Goal: Book appointment/travel/reservation

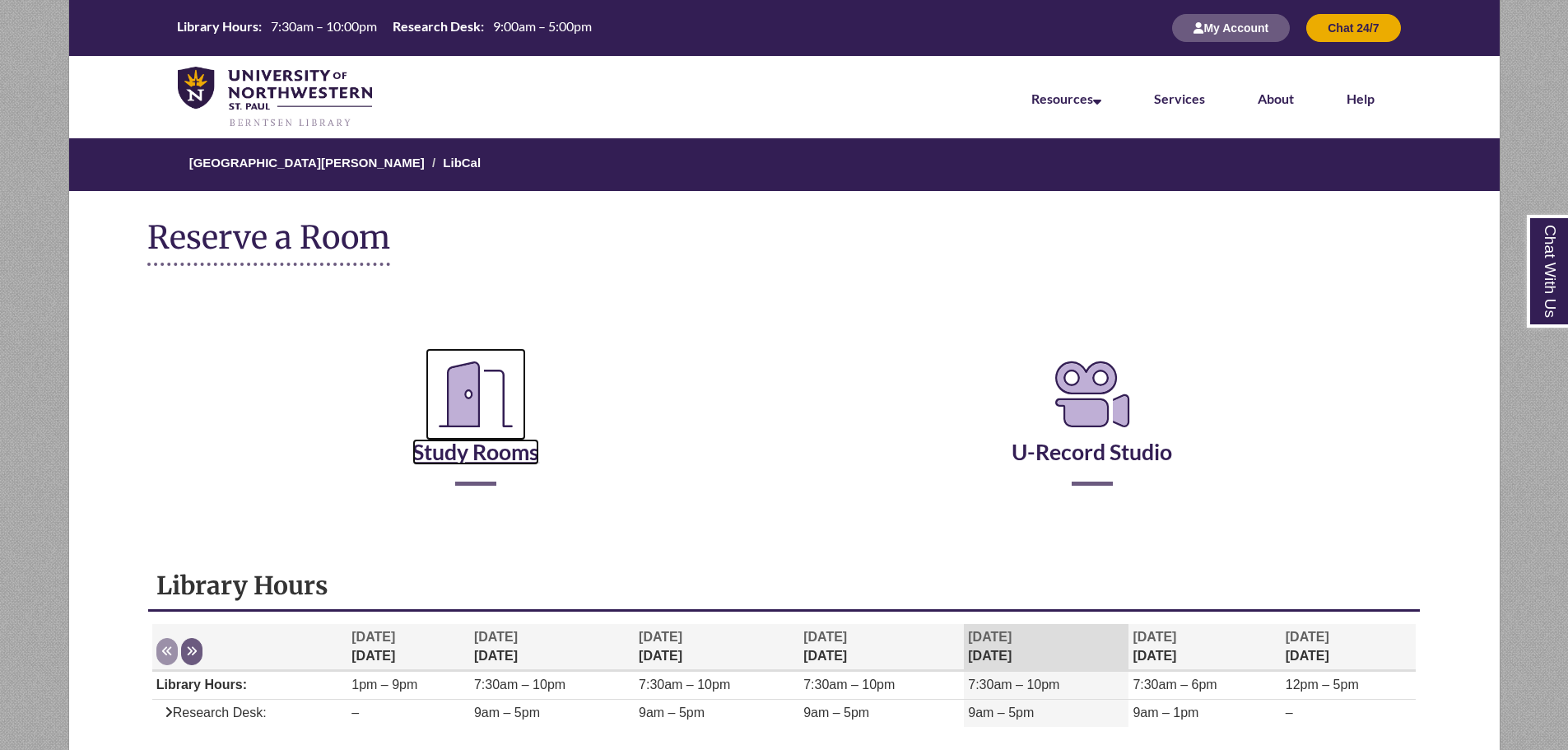
click at [499, 462] on link "Study Rooms" at bounding box center [476, 431] width 127 height 68
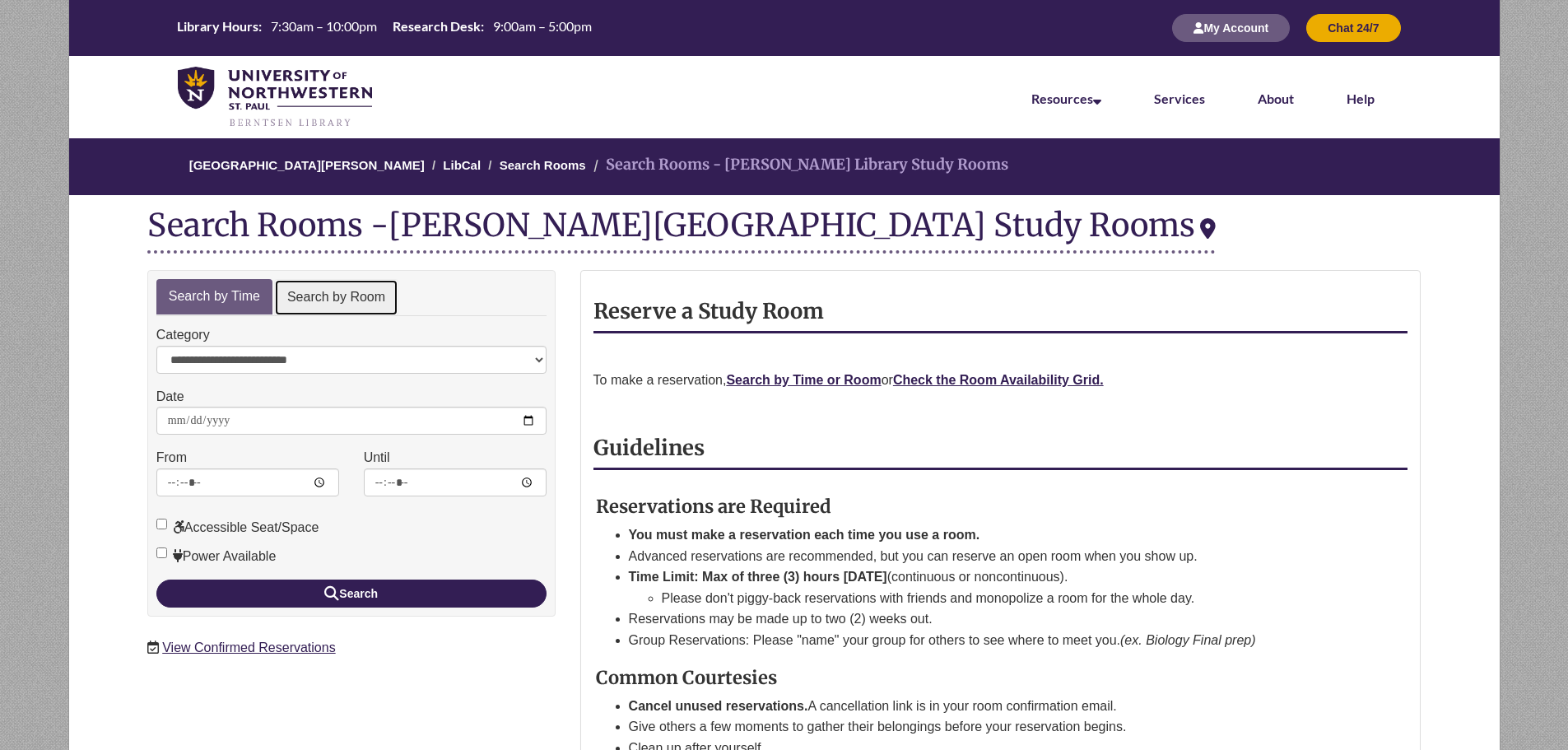
click at [304, 284] on link "Search by Room" at bounding box center [336, 297] width 124 height 37
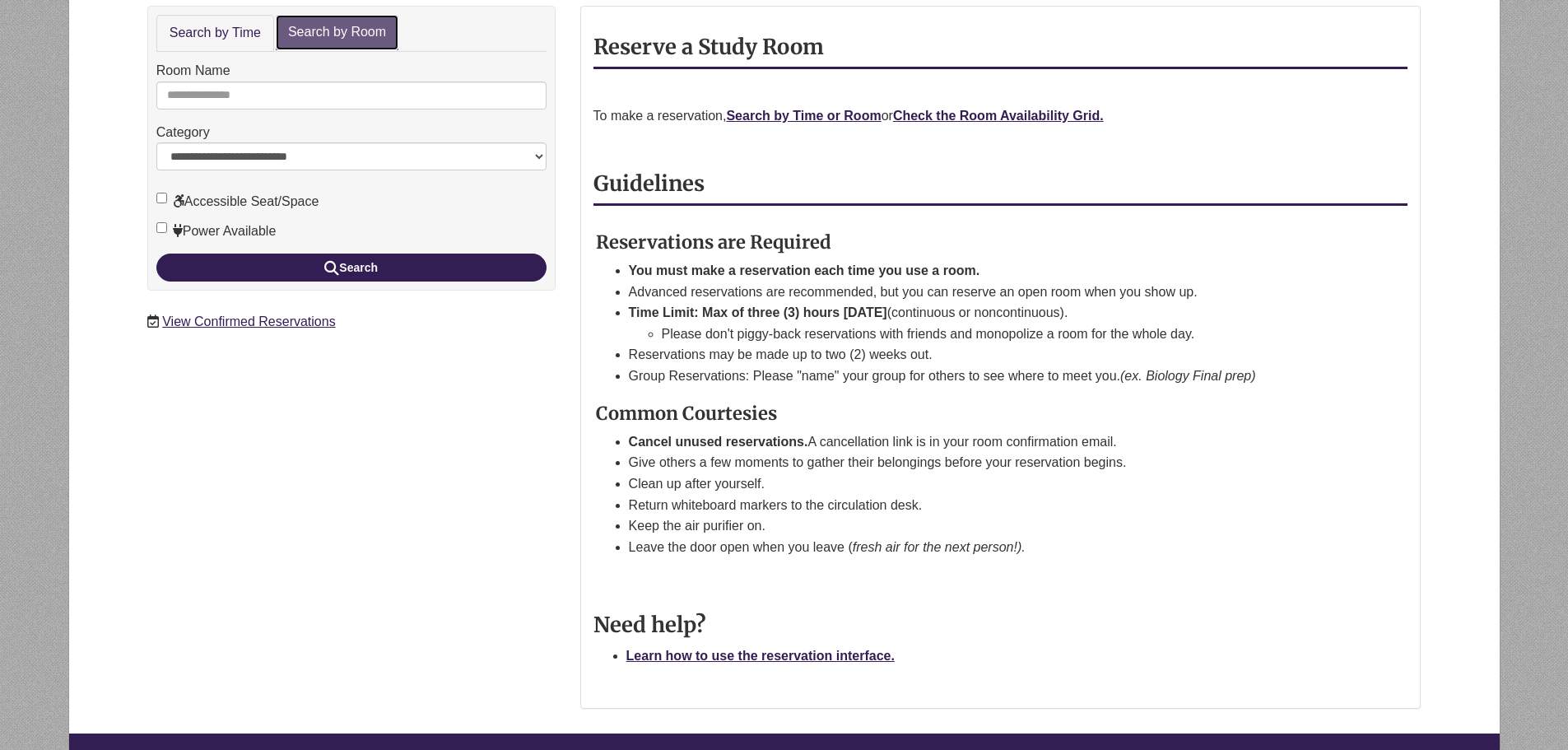
scroll to position [82, 0]
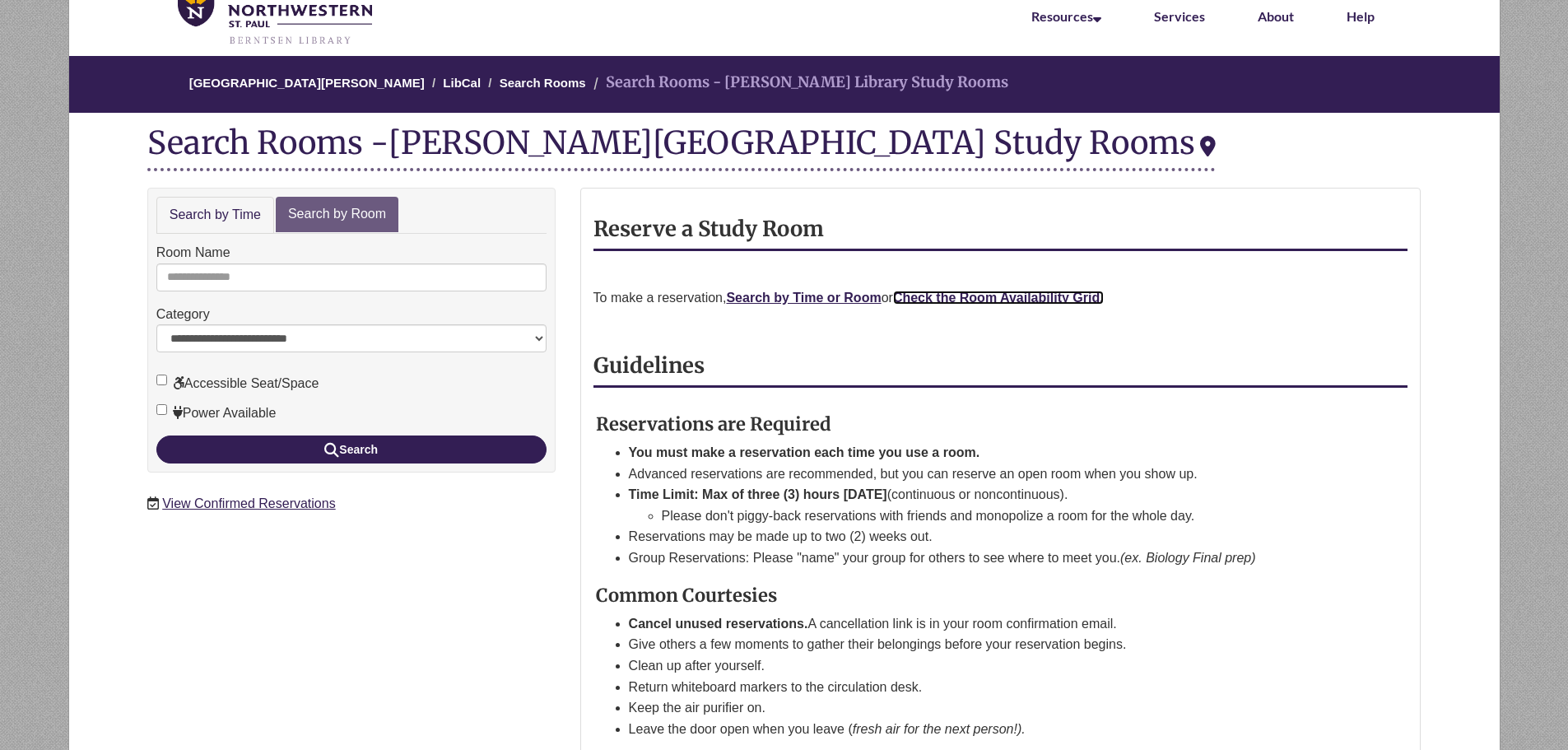
click at [942, 300] on strong "Check the Room Availability Grid." at bounding box center [999, 298] width 211 height 14
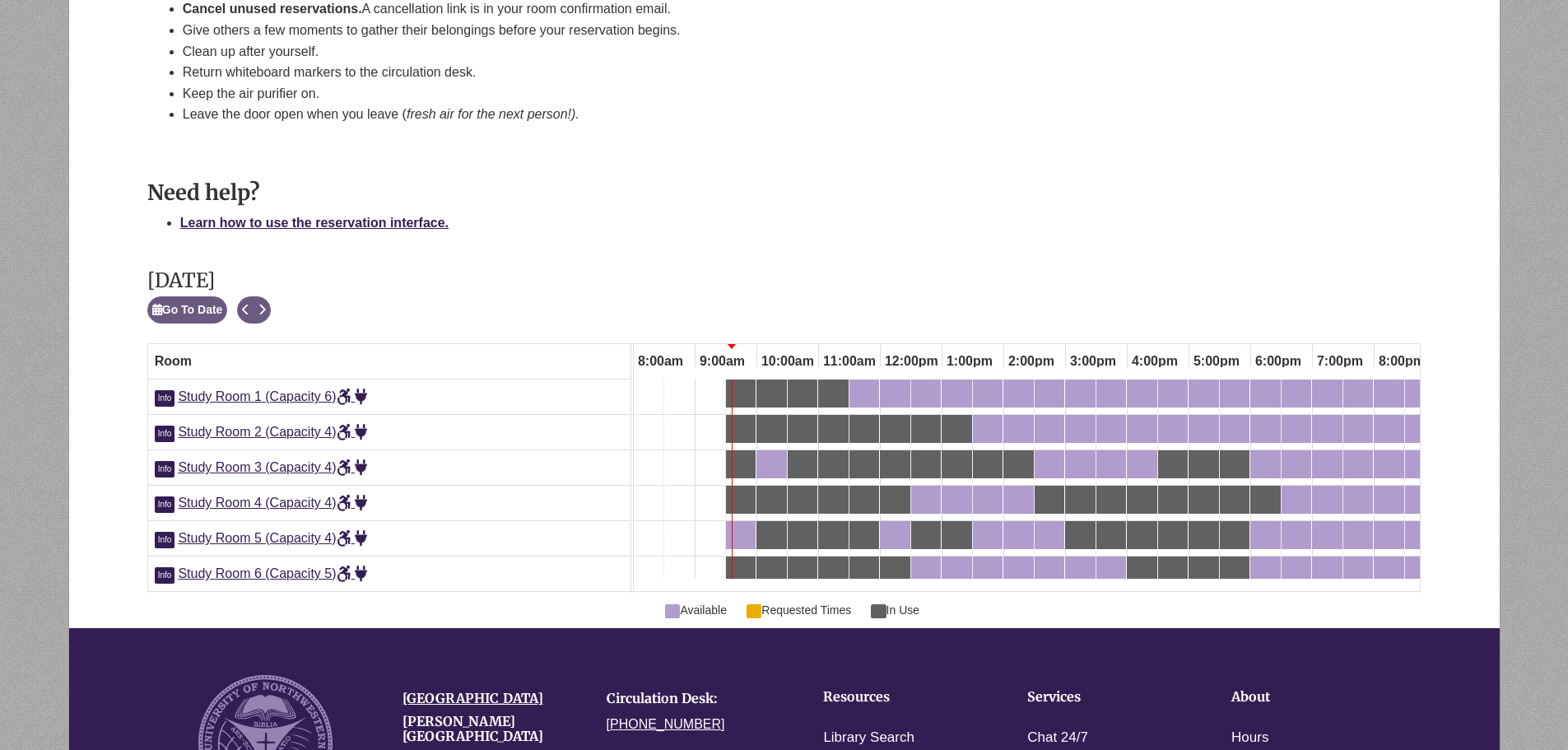
scroll to position [866, 0]
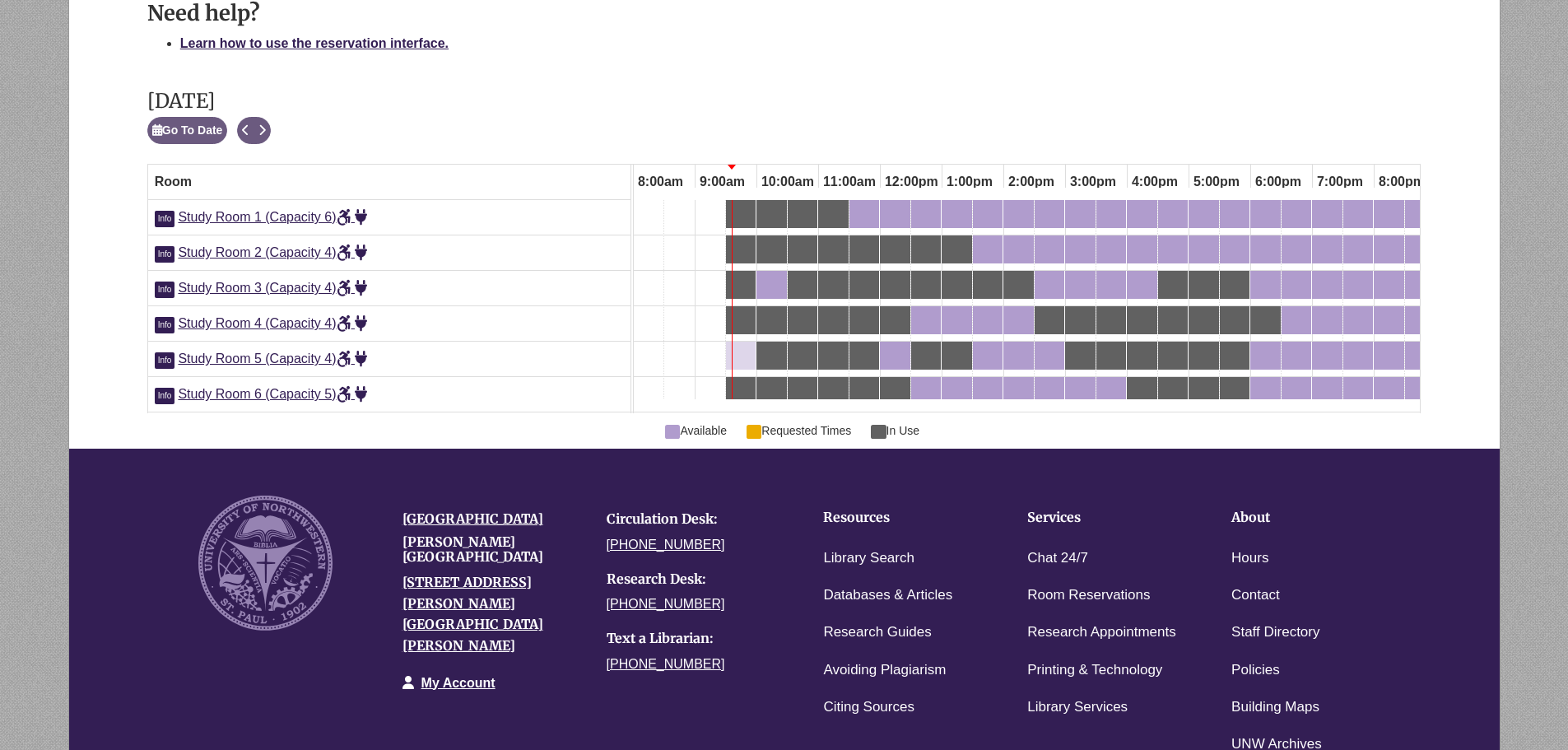
click at [740, 362] on div "9:30am Thursday, September 18, 2025 - Study Room 5 - Available" at bounding box center [741, 355] width 27 height 18
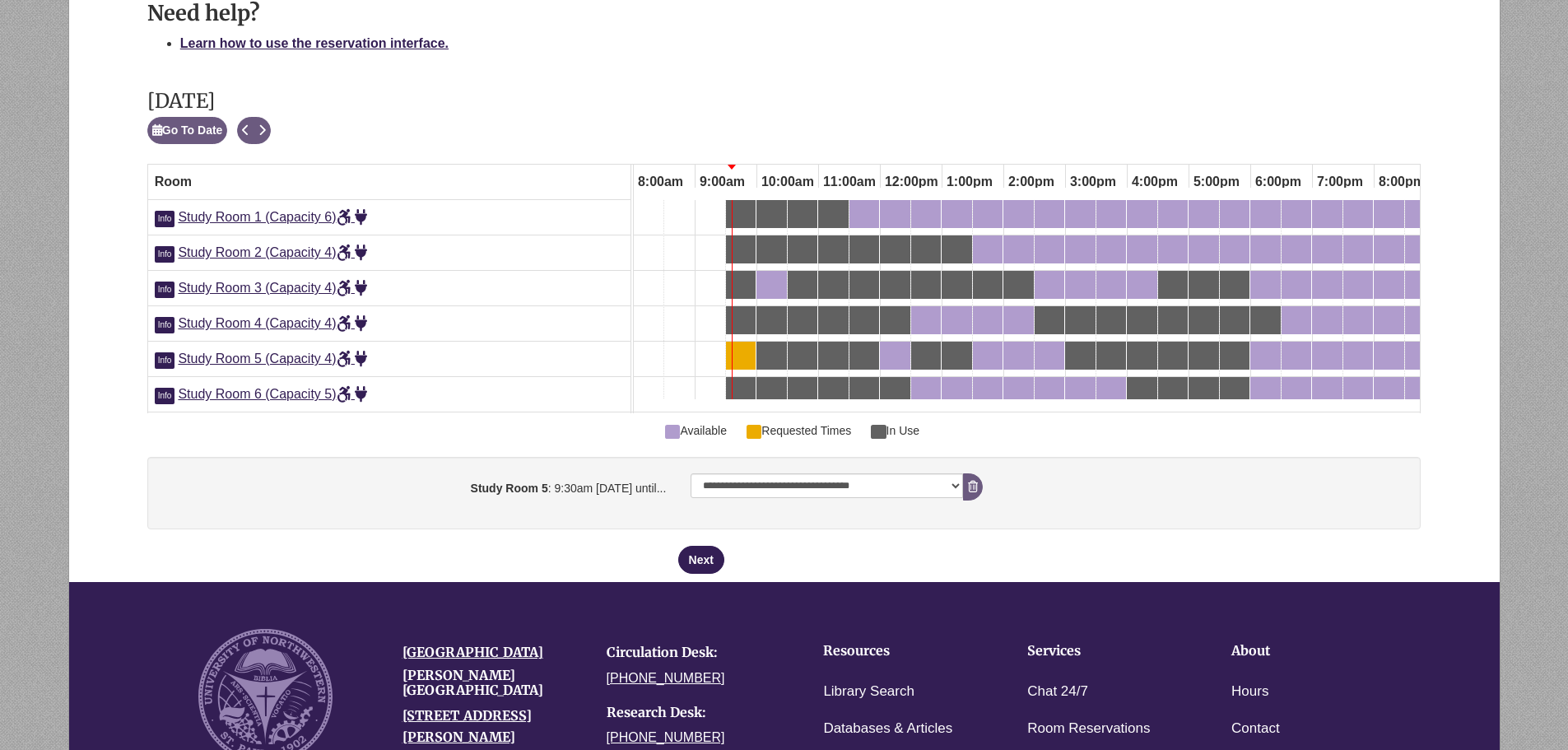
click at [808, 357] on div "10:30am Thursday, September 18, 2025 - Study Room 5 - In Use" at bounding box center [802, 355] width 27 height 18
click at [776, 88] on div "[DATE] Go To Date Next Available Loading... Room 12:00am 1:00am 2:00am 3:00am 4…" at bounding box center [784, 261] width 1274 height 358
